Goal: Communication & Community: Connect with others

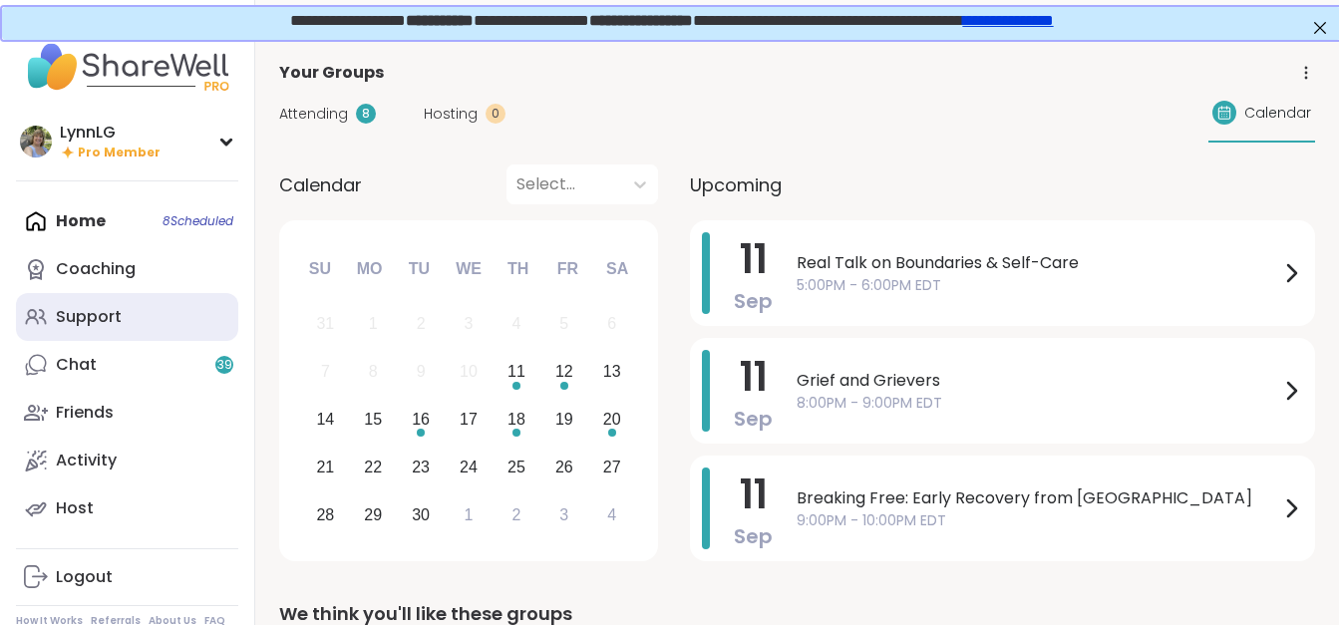
click at [66, 310] on div "Support" at bounding box center [89, 317] width 66 height 22
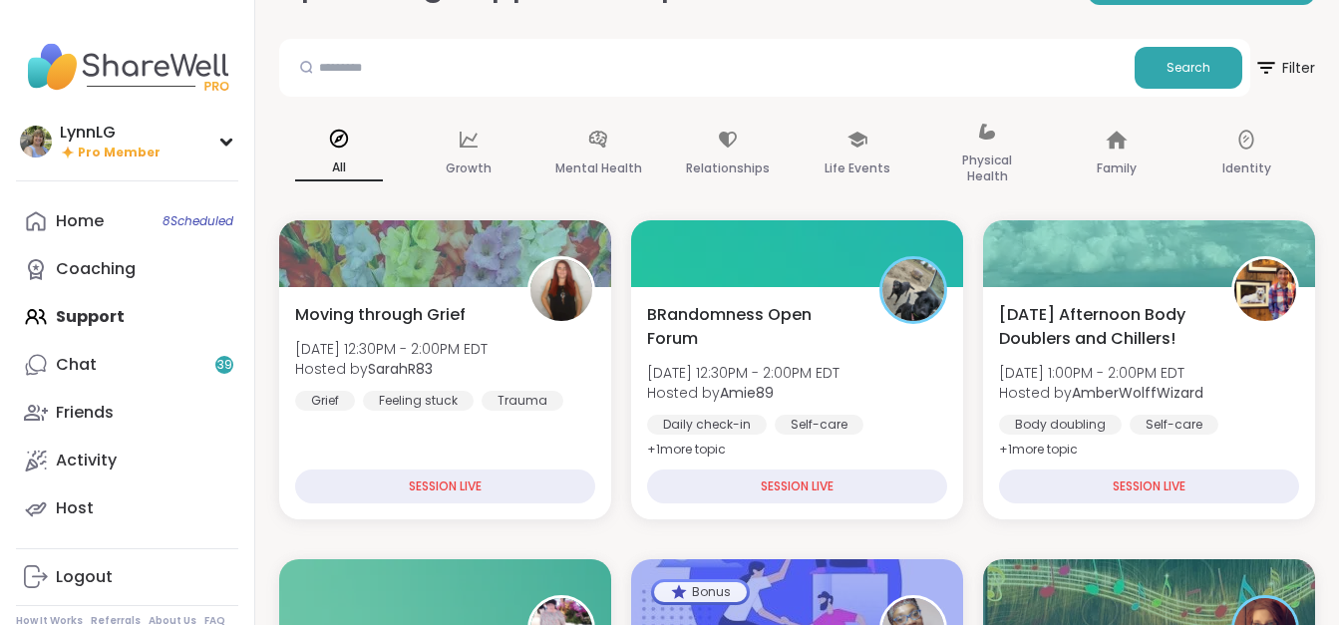
scroll to position [100, 0]
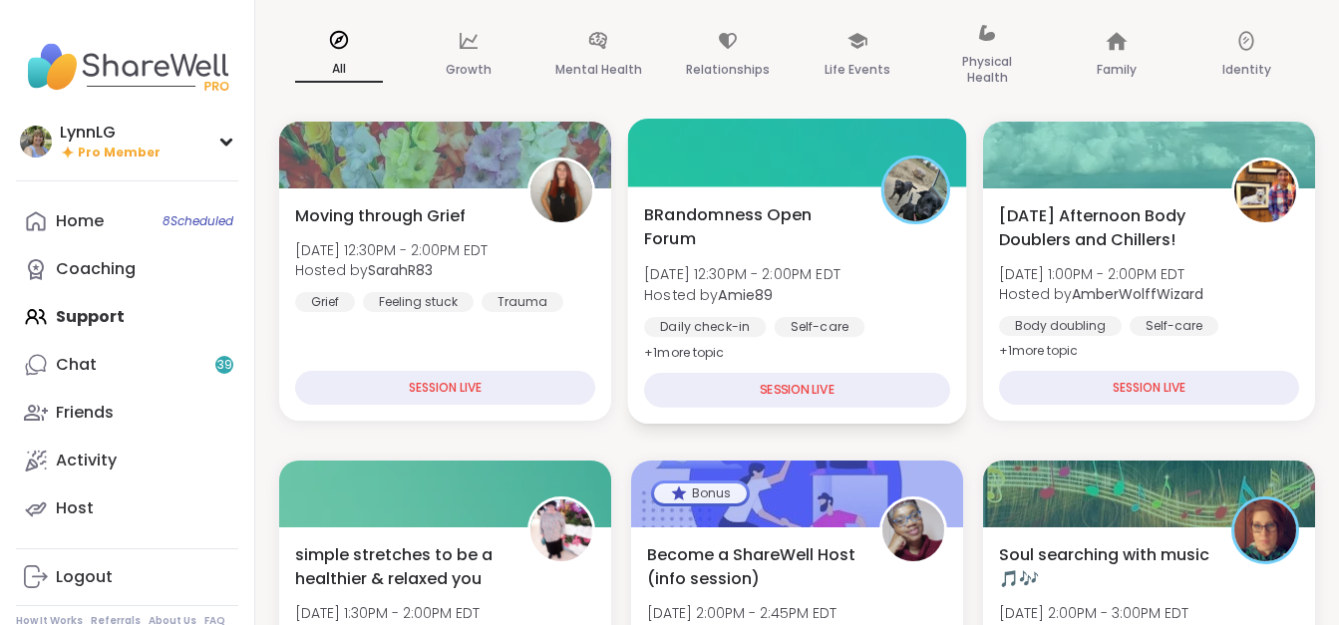
click at [891, 289] on div "BRandomness Open Forum [DATE] 12:30PM - 2:00PM EDT Hosted by Amie89 Daily check…" at bounding box center [797, 283] width 306 height 162
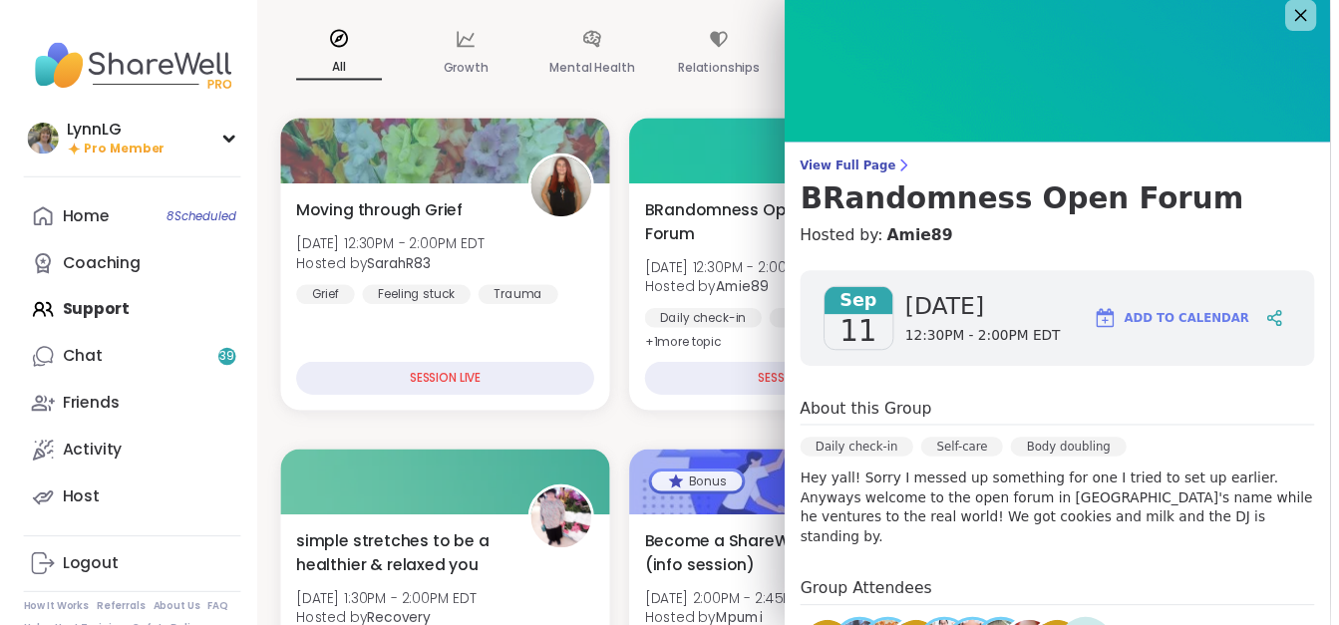
scroll to position [0, 0]
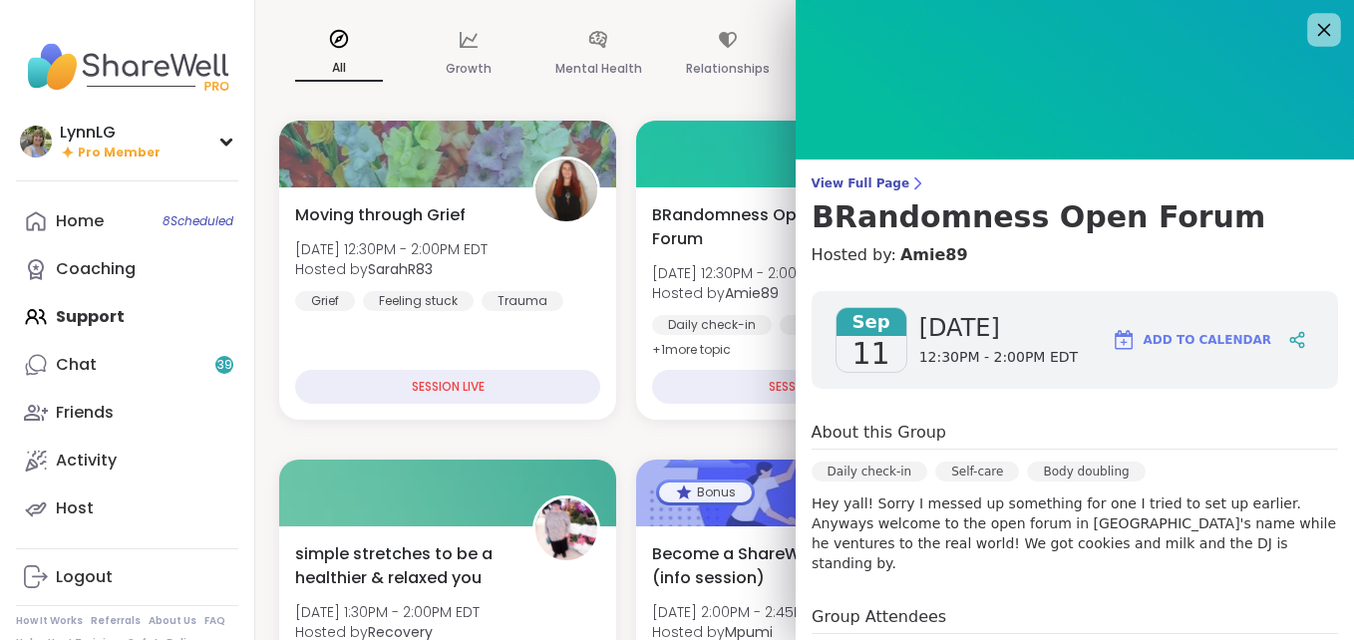
click at [1318, 32] on icon at bounding box center [1324, 30] width 13 height 13
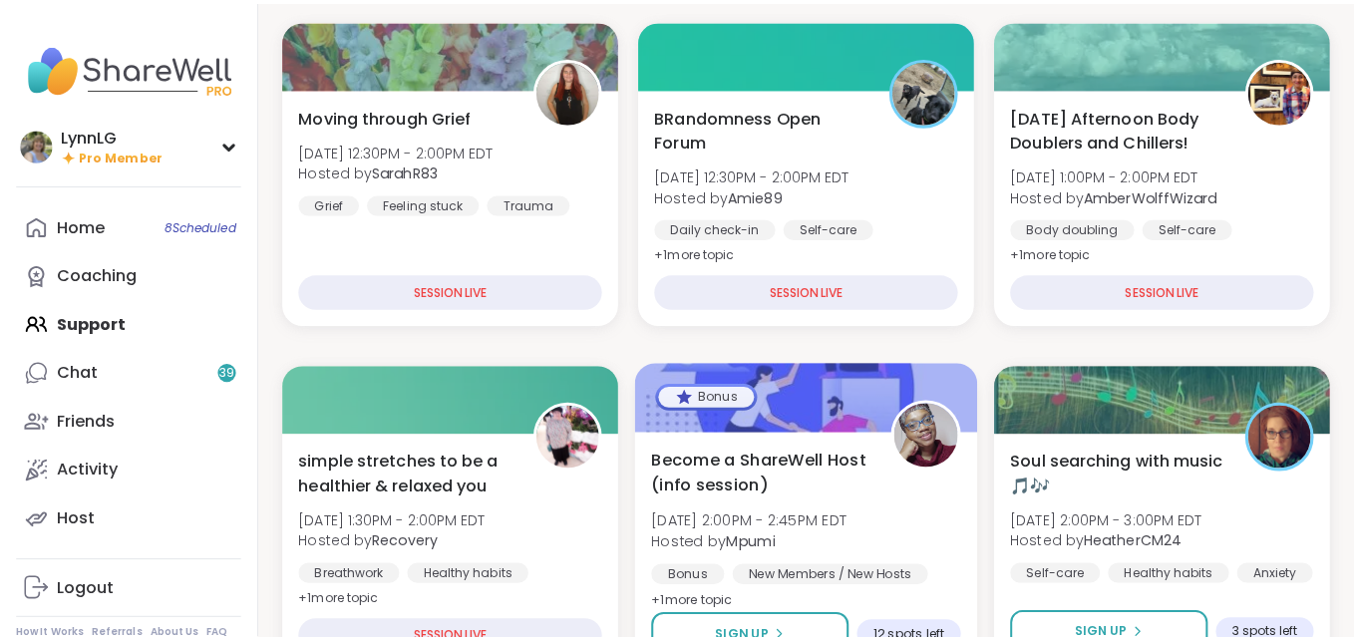
scroll to position [301, 0]
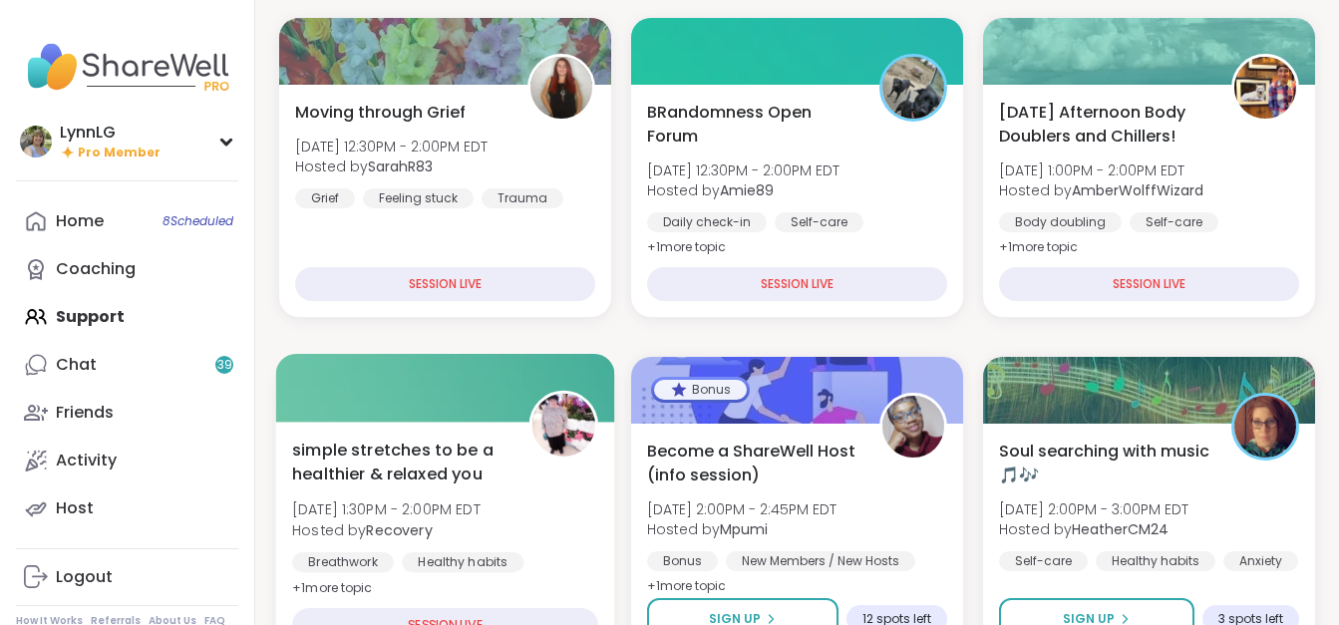
click at [524, 528] on div "simple stretches to be a healthier & relaxed you [DATE] 1:30PM - 2:00PM EDT Hos…" at bounding box center [445, 519] width 306 height 162
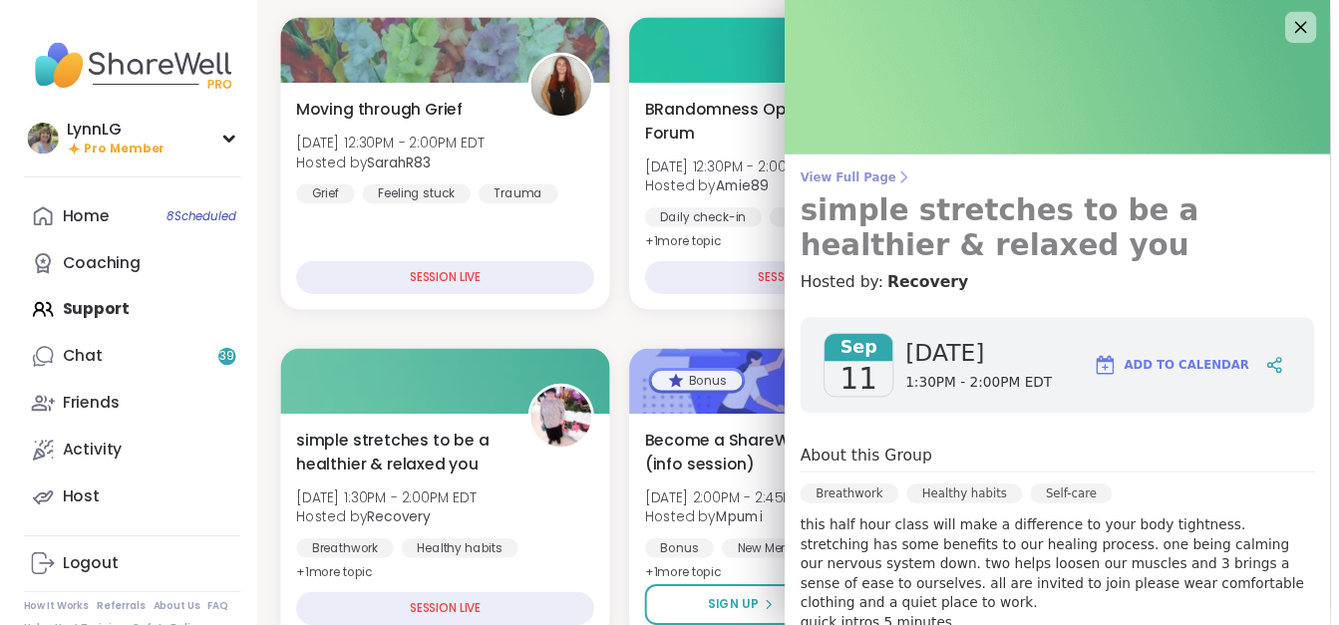
scroll to position [0, 0]
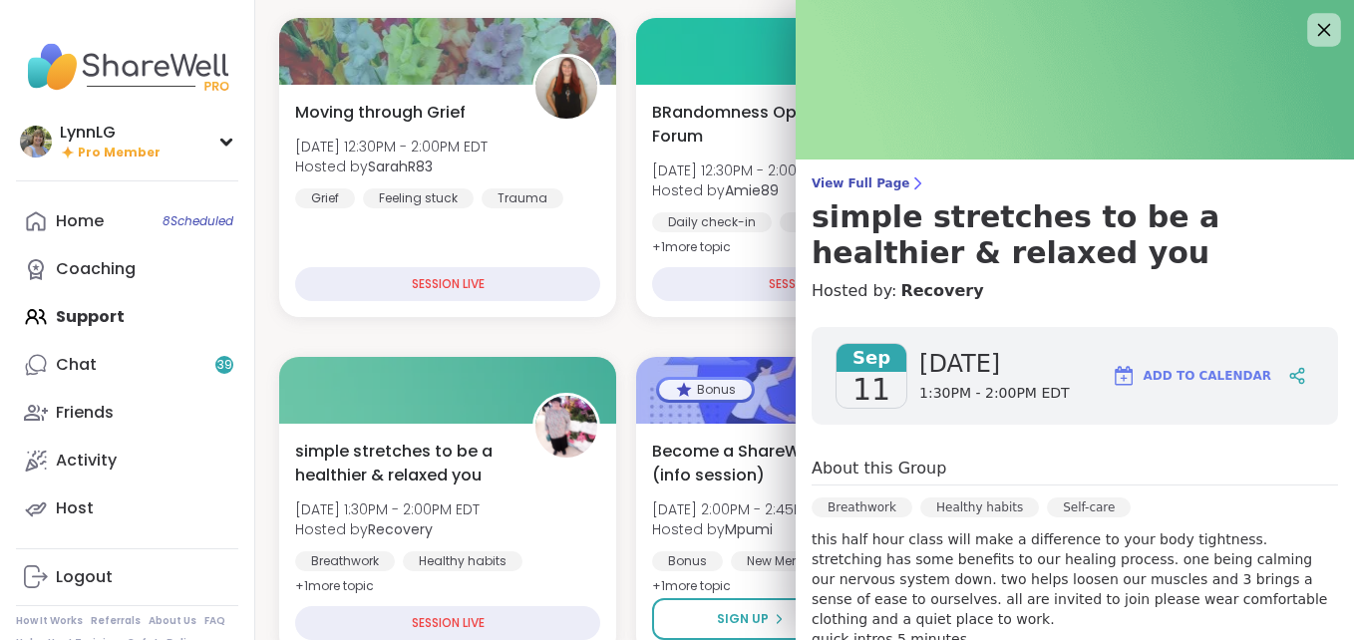
click at [1311, 28] on icon at bounding box center [1323, 29] width 25 height 25
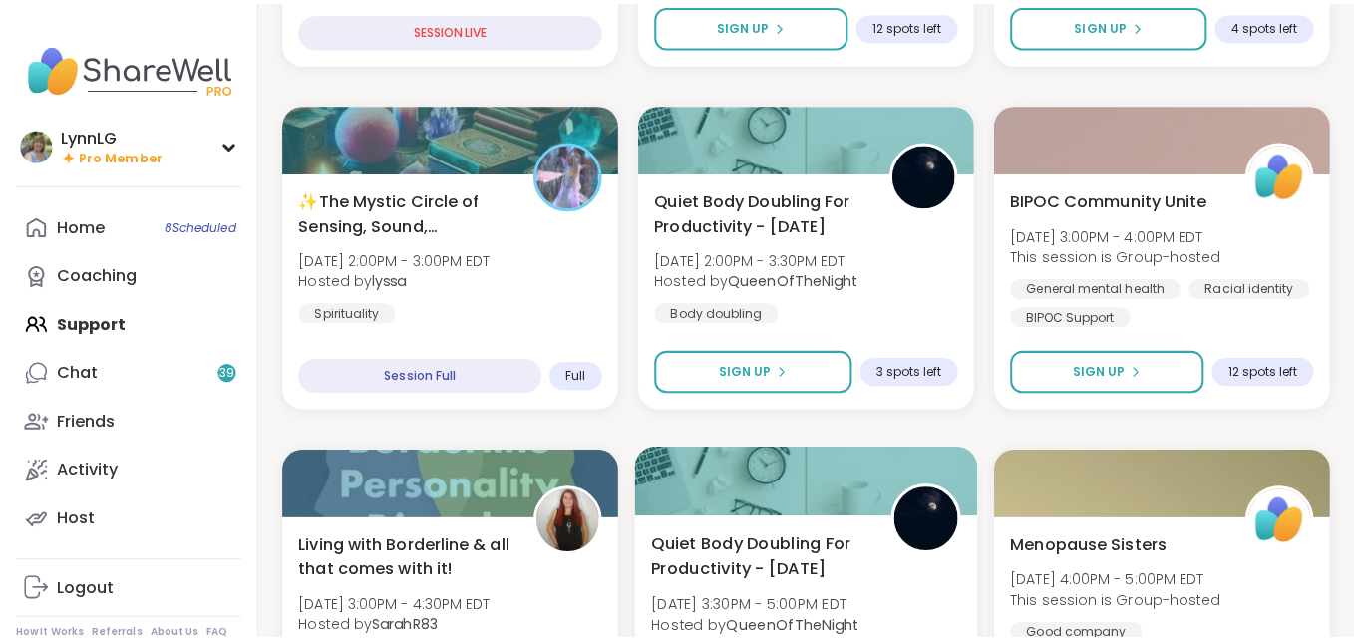
scroll to position [893, 0]
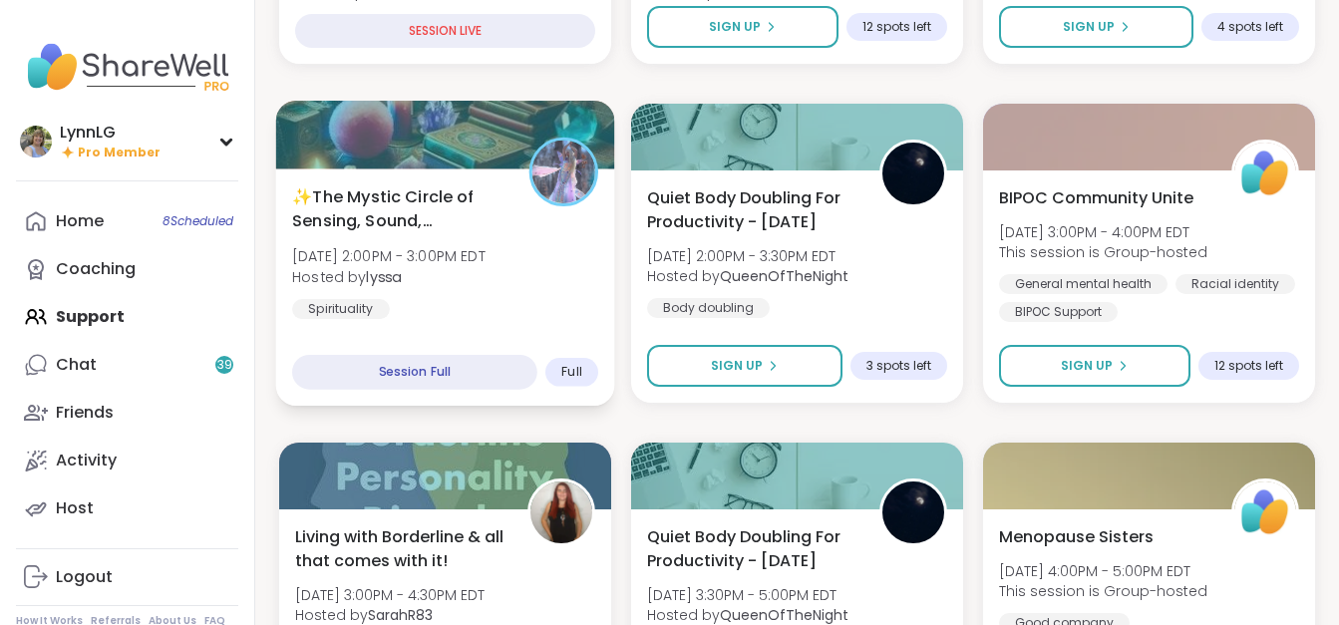
click at [534, 311] on div "✨The Mystic Circle of Sensing, Sound, Readings✨ [DATE] 2:00PM - 3:00PM EDT Host…" at bounding box center [445, 251] width 306 height 135
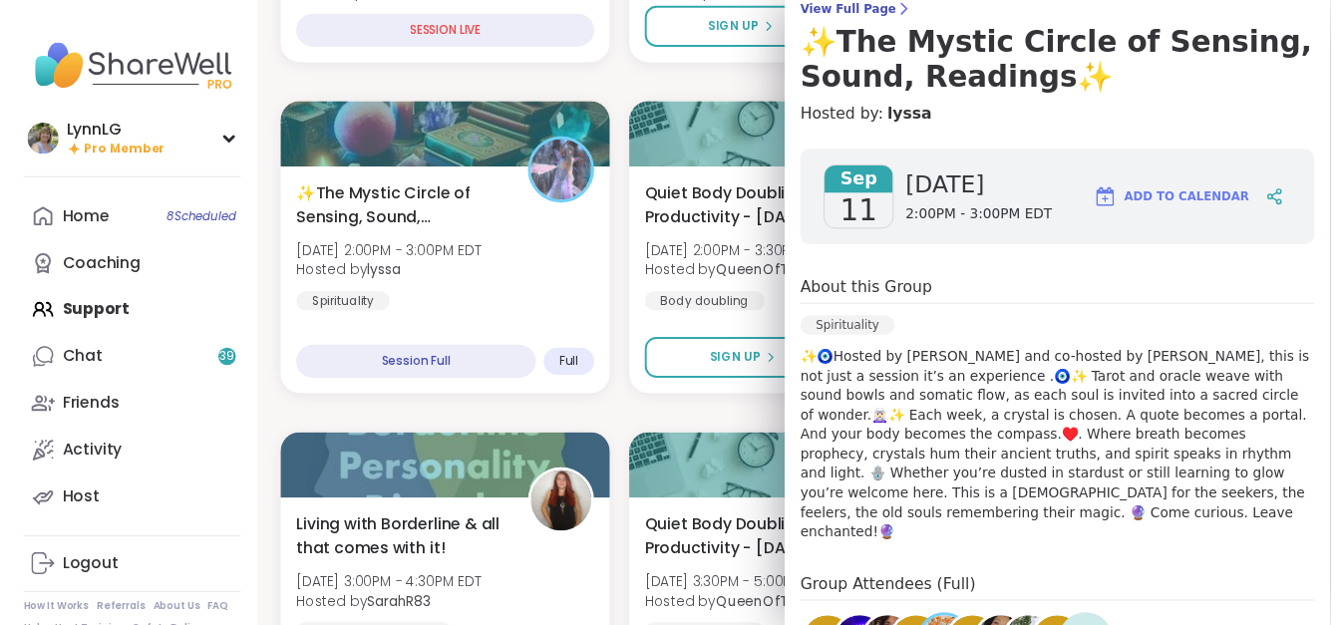
scroll to position [0, 0]
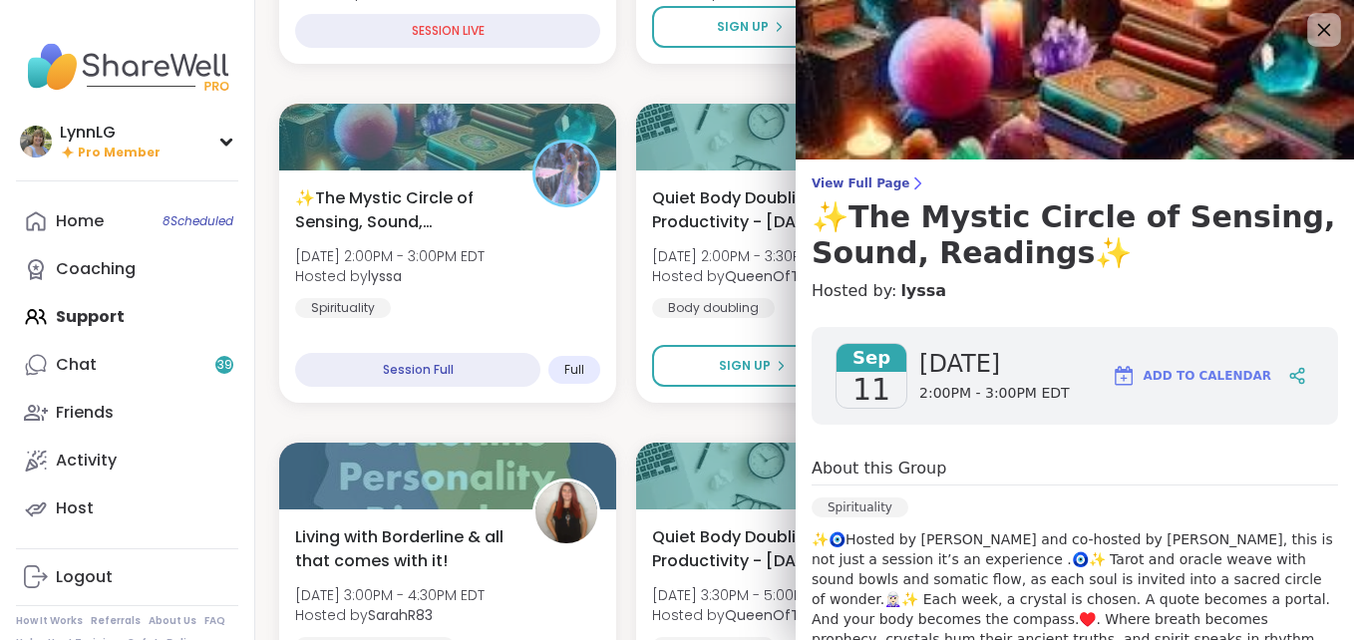
click at [1311, 21] on icon at bounding box center [1323, 29] width 25 height 25
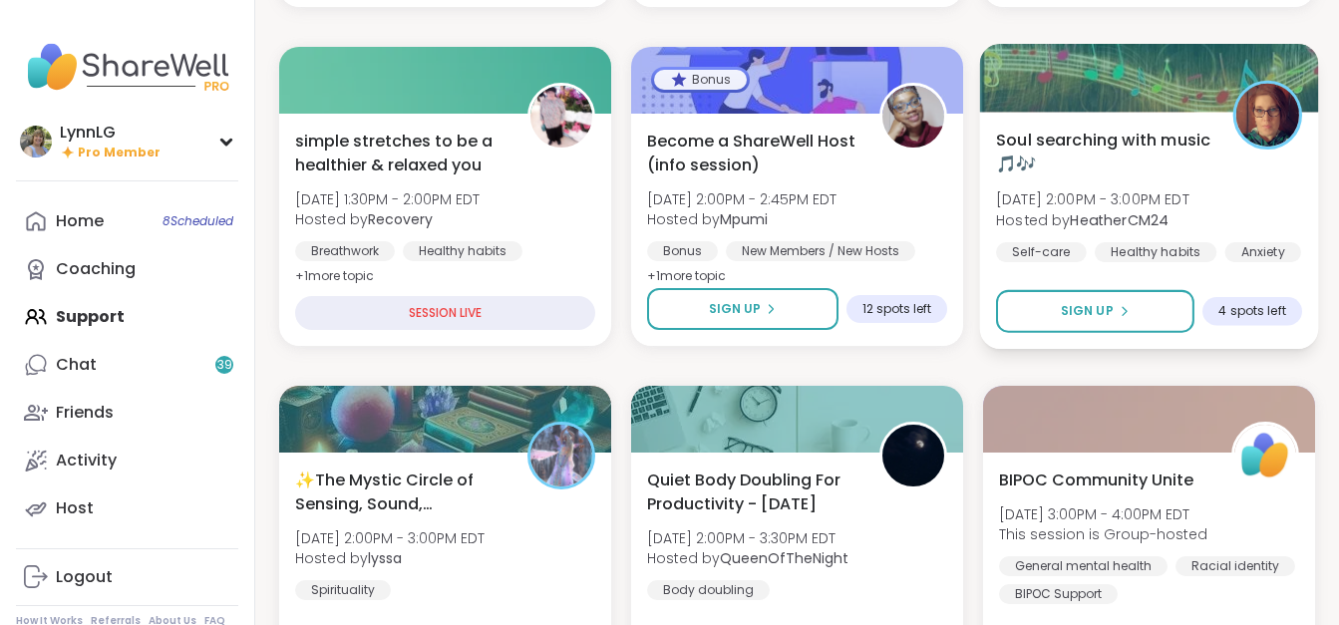
click at [1244, 179] on div "Soul searching with music 🎵🎶 [DATE] 2:00PM - 3:00PM EDT Hosted by HeatherCM24 S…" at bounding box center [1149, 195] width 306 height 135
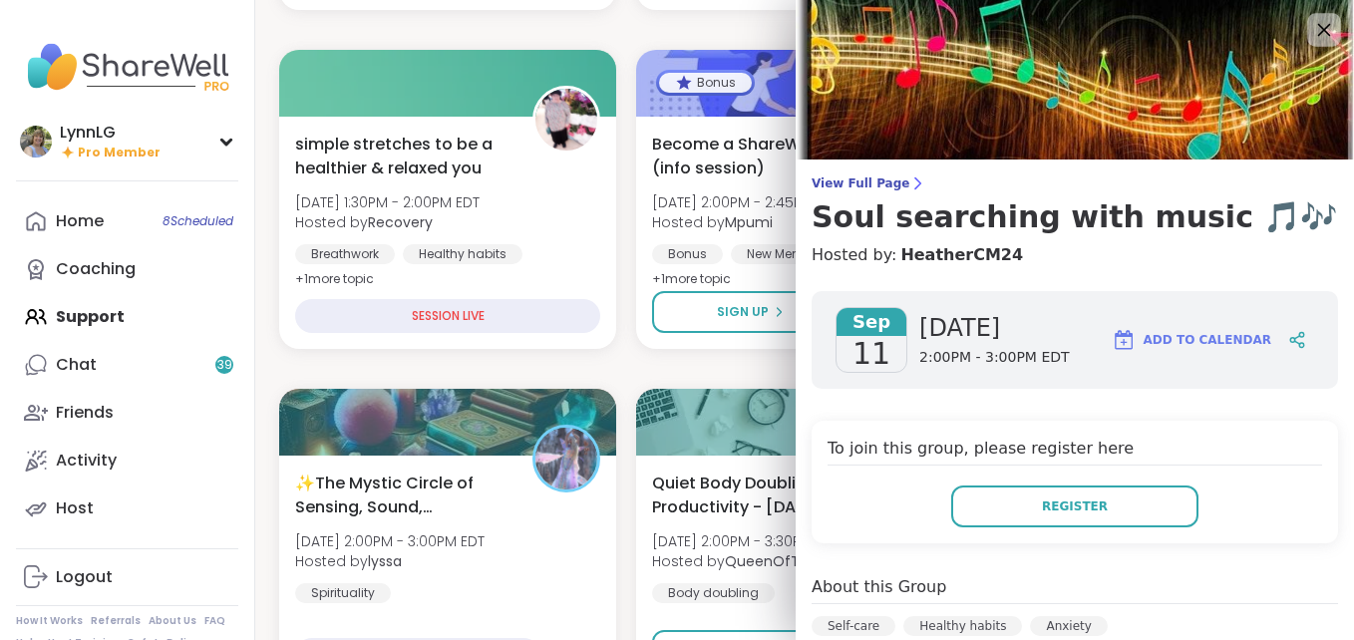
click at [1311, 35] on icon at bounding box center [1323, 29] width 25 height 25
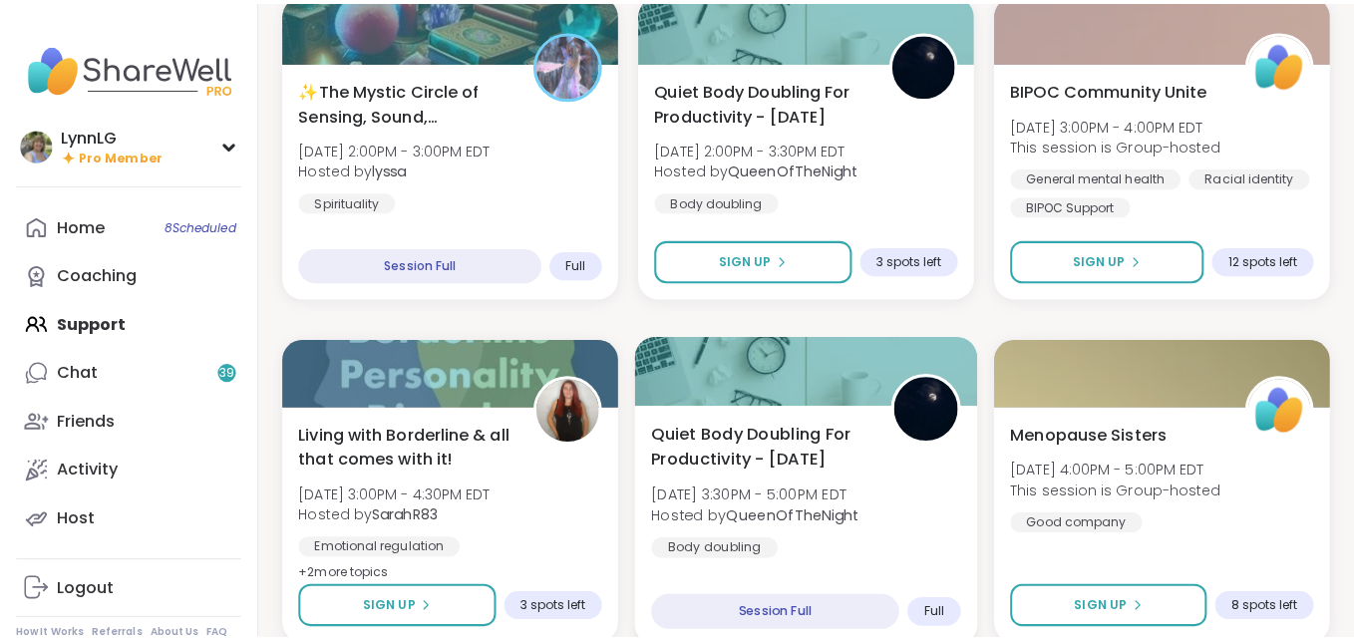
scroll to position [1005, 0]
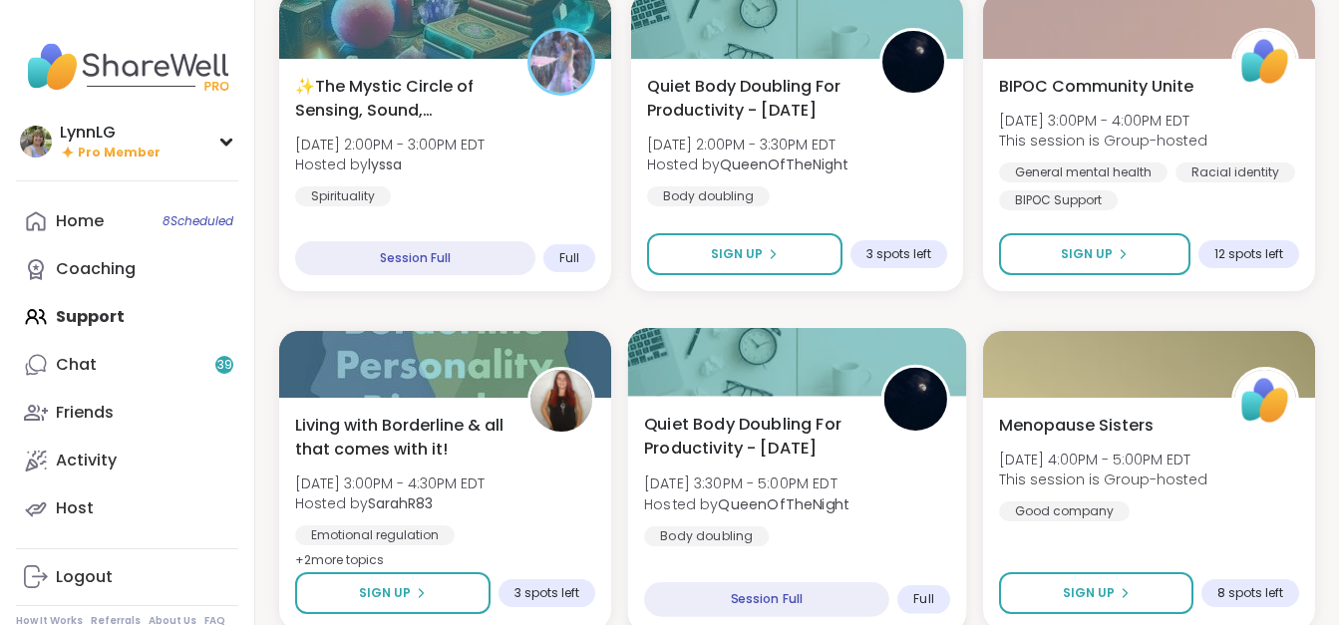
click at [882, 511] on div "Quiet Body Doubling For Productivity - [DATE] [DATE] 3:30PM - 5:00PM EDT Hosted…" at bounding box center [797, 479] width 306 height 135
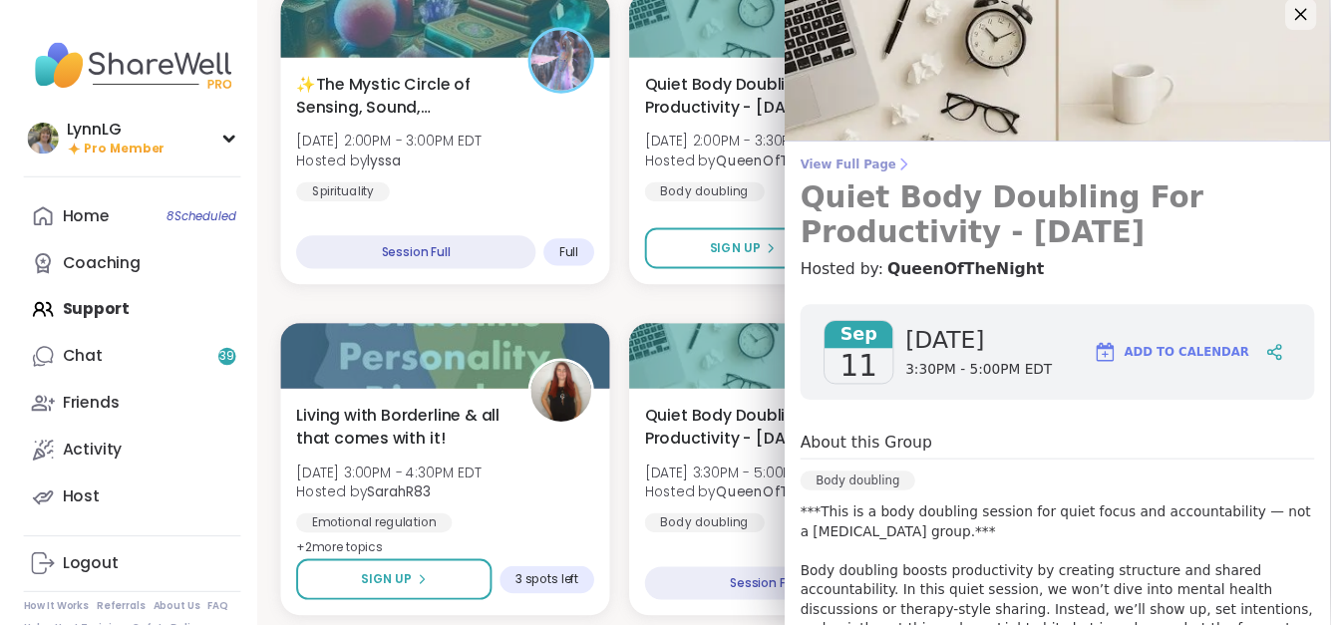
scroll to position [0, 0]
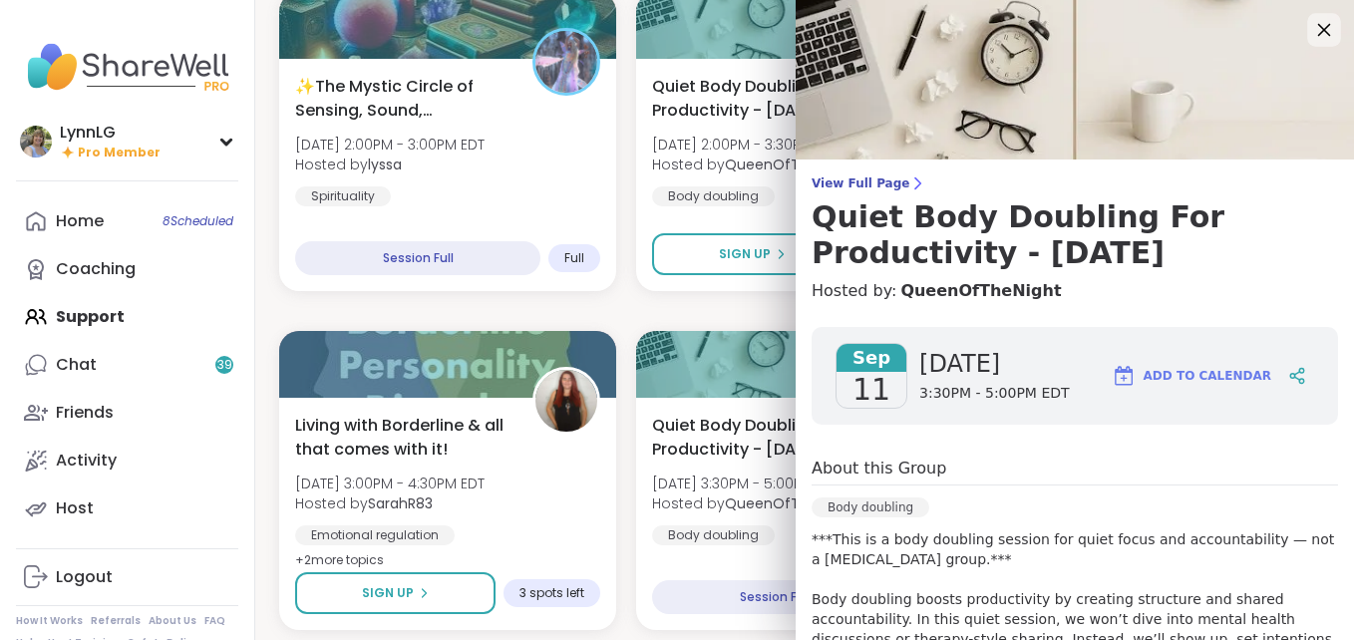
click at [1311, 31] on icon at bounding box center [1323, 29] width 25 height 25
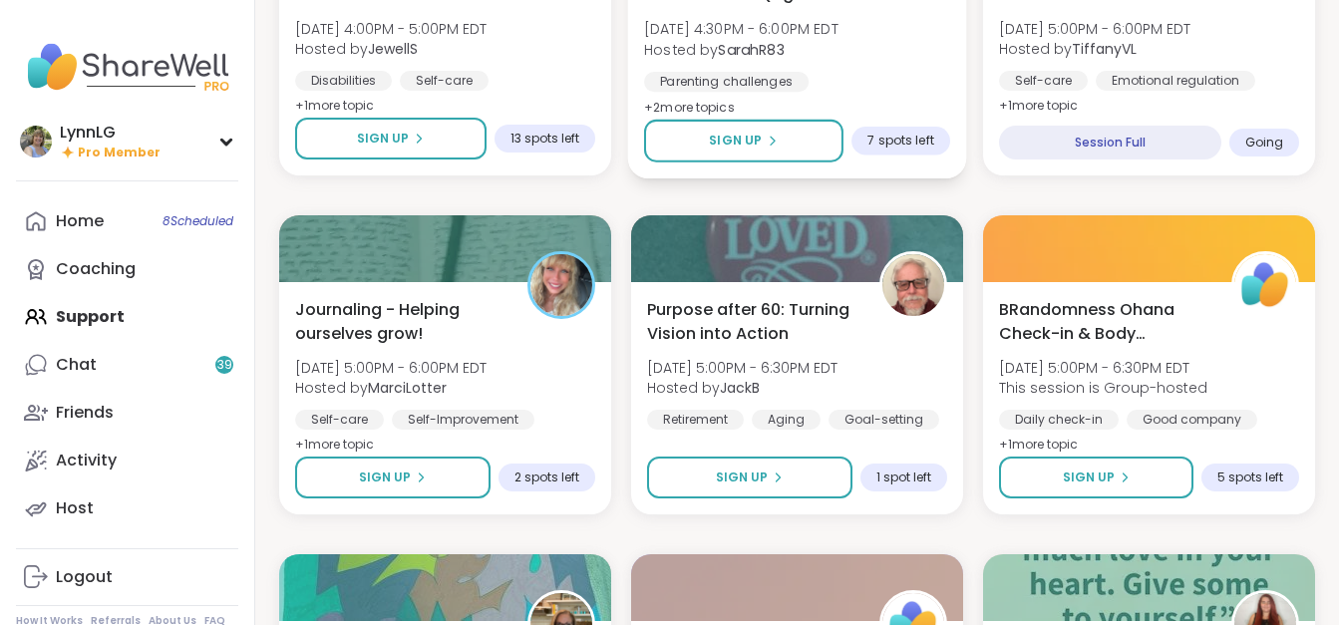
scroll to position [1797, 0]
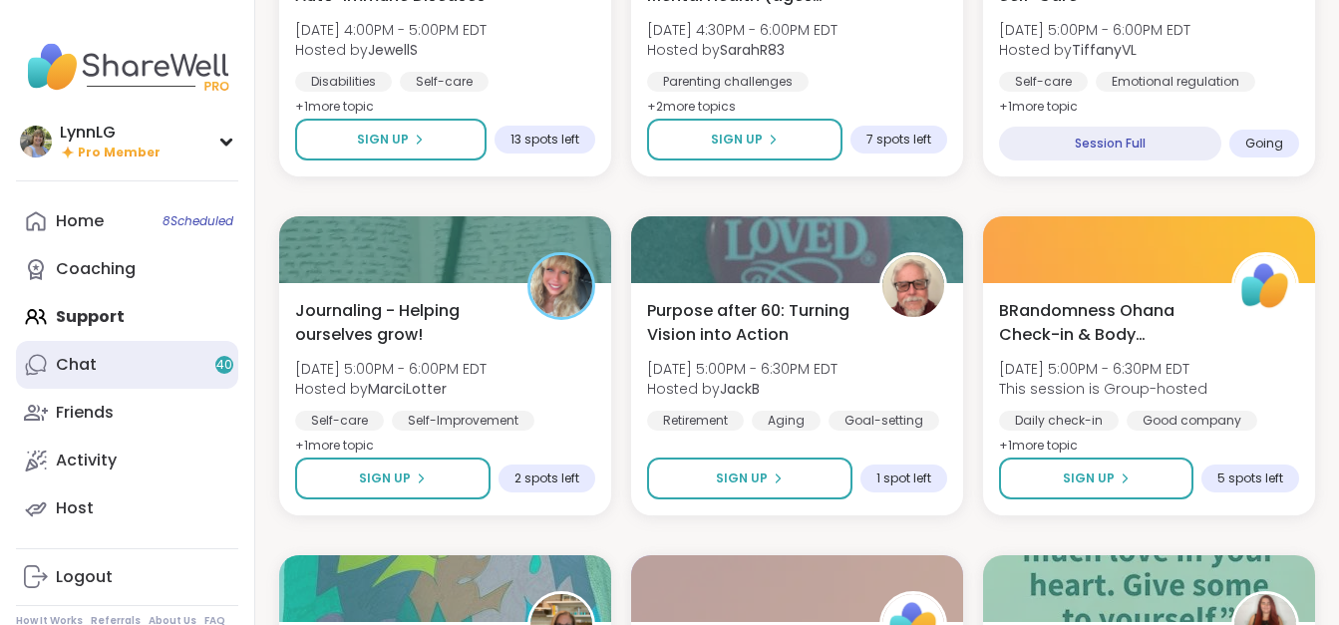
click at [116, 358] on link "Chat 40" at bounding box center [127, 365] width 222 height 48
